Goal: Check status

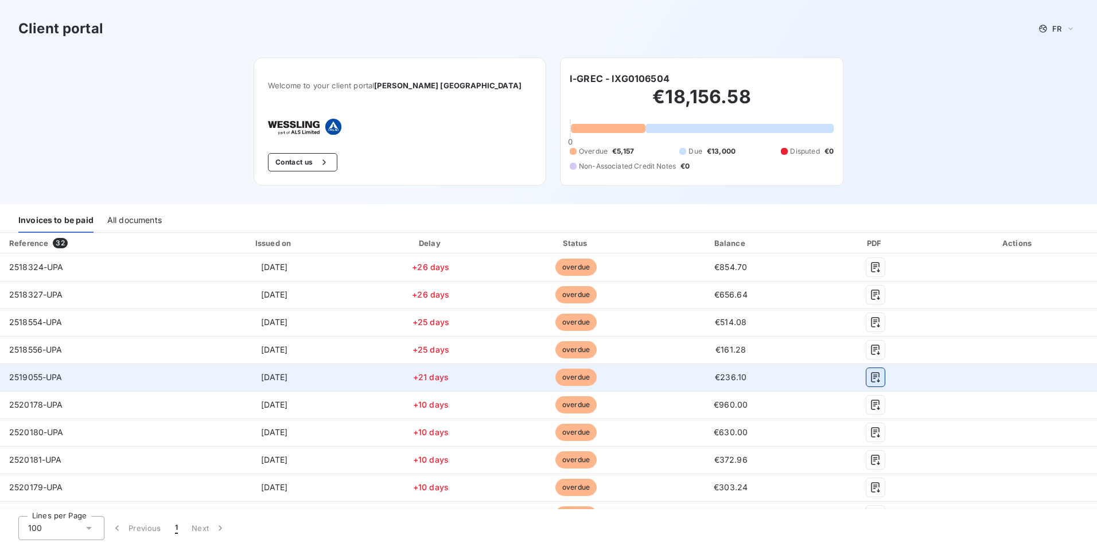
click at [869, 374] on icon "button" at bounding box center [874, 377] width 11 height 11
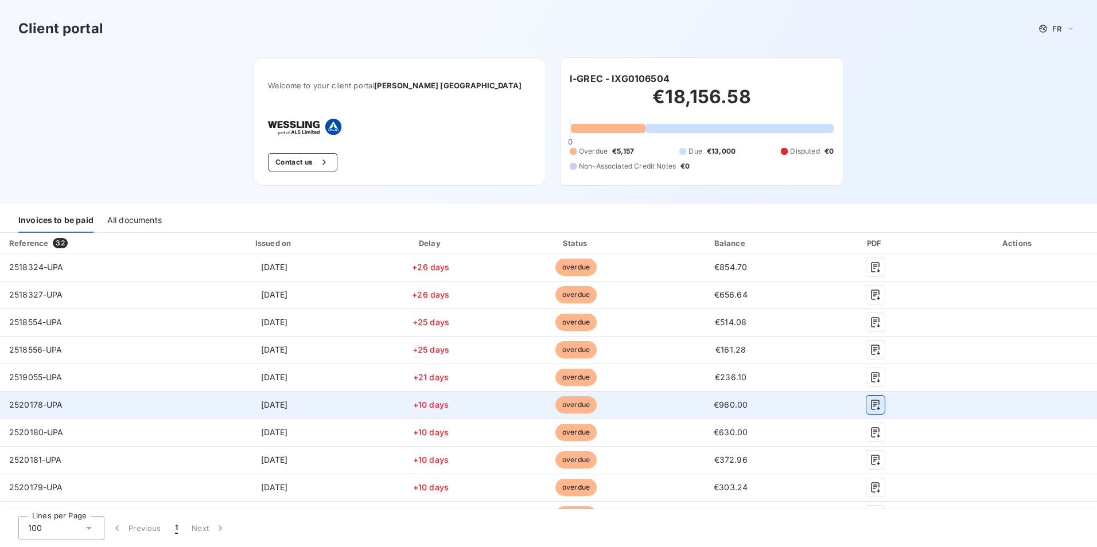
click at [869, 403] on icon "button" at bounding box center [874, 404] width 11 height 11
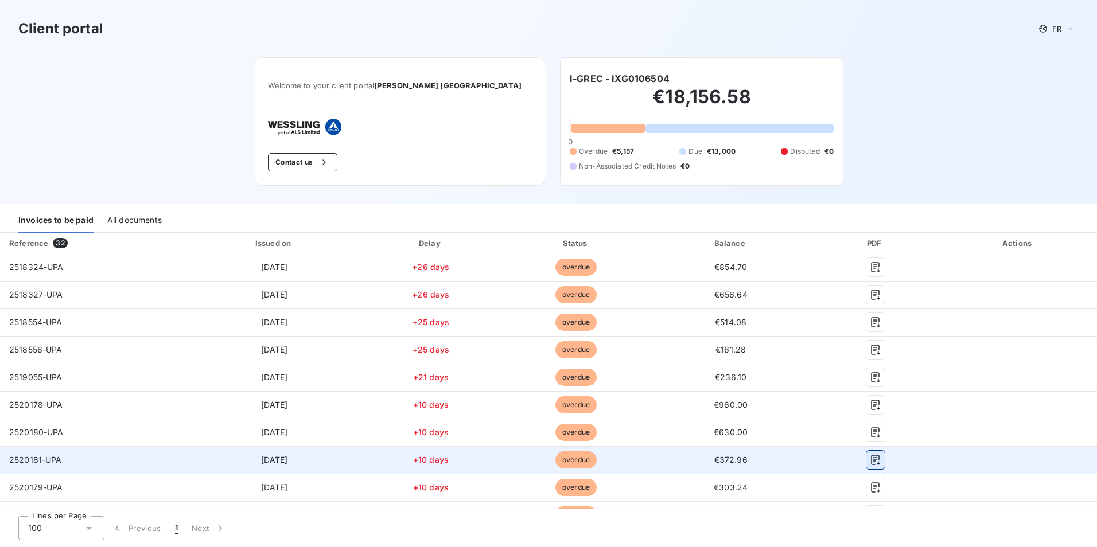
click at [870, 451] on button "button" at bounding box center [875, 460] width 18 height 18
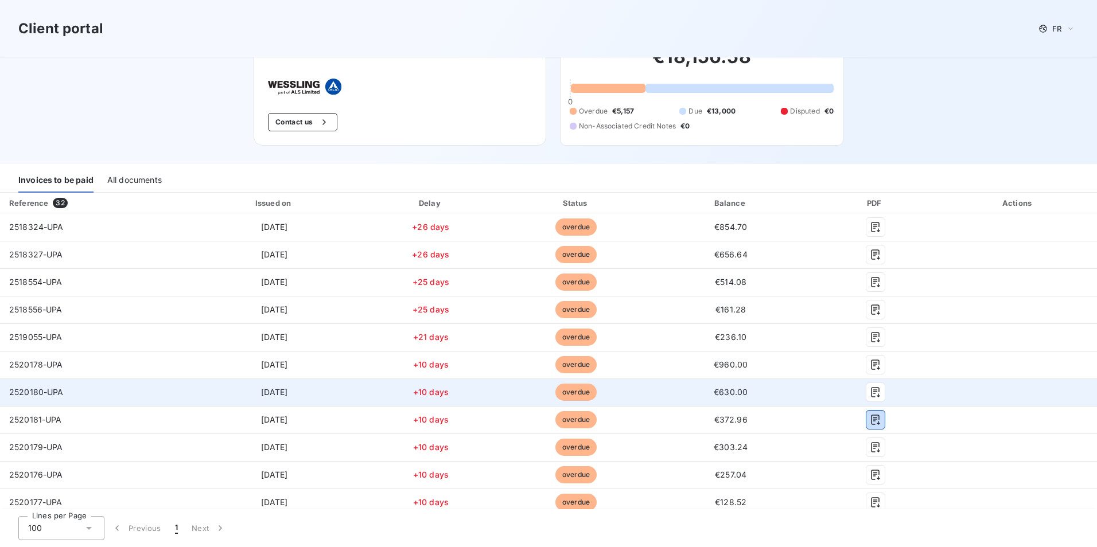
scroll to position [57, 0]
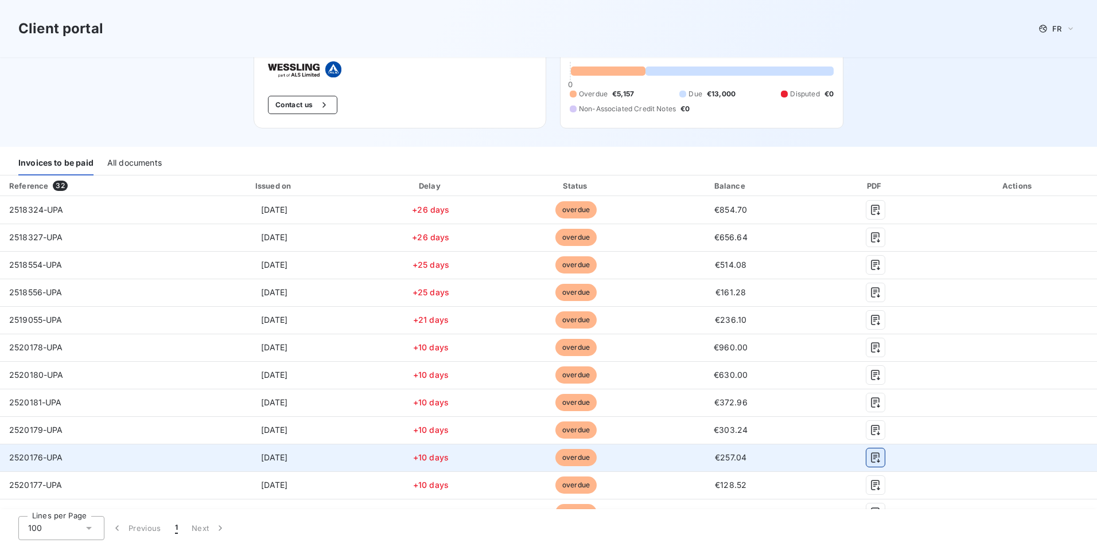
click at [873, 457] on icon "button" at bounding box center [874, 457] width 11 height 11
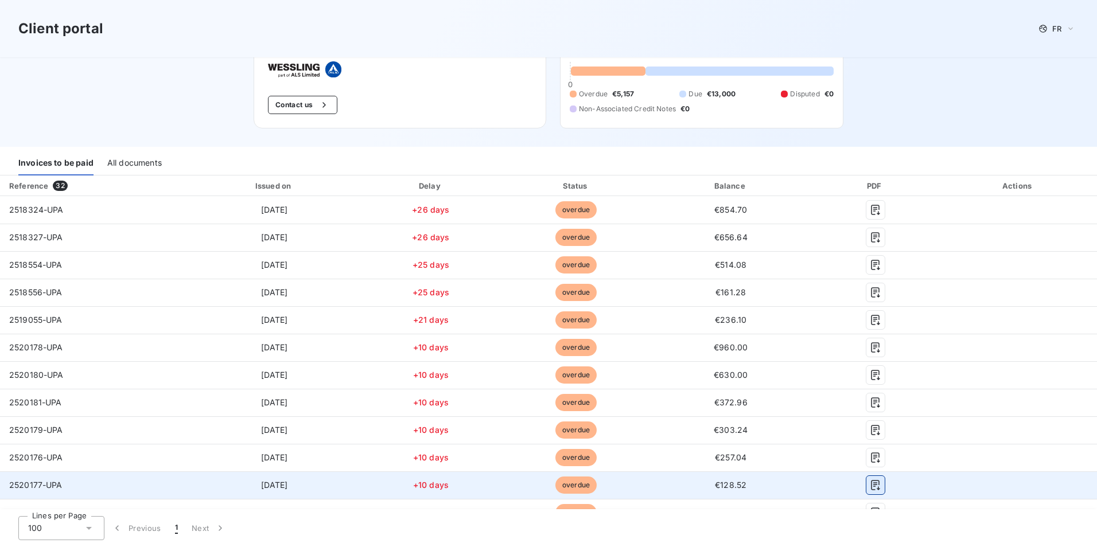
click at [869, 482] on icon "button" at bounding box center [874, 484] width 11 height 11
